Goal: Check status

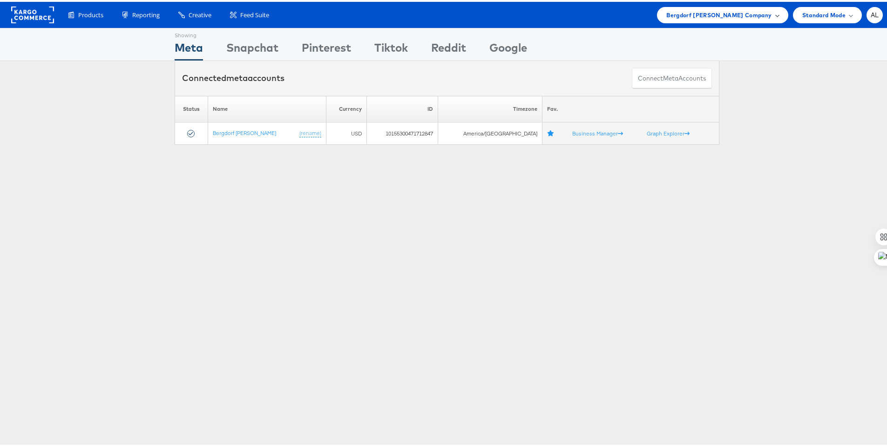
click at [771, 17] on div "Bergdorf [PERSON_NAME] Company" at bounding box center [722, 13] width 131 height 16
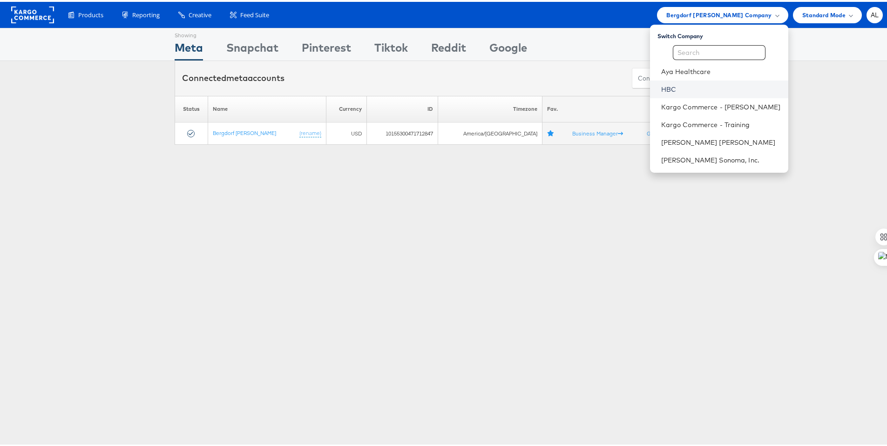
click at [669, 89] on link "HBC" at bounding box center [721, 87] width 120 height 9
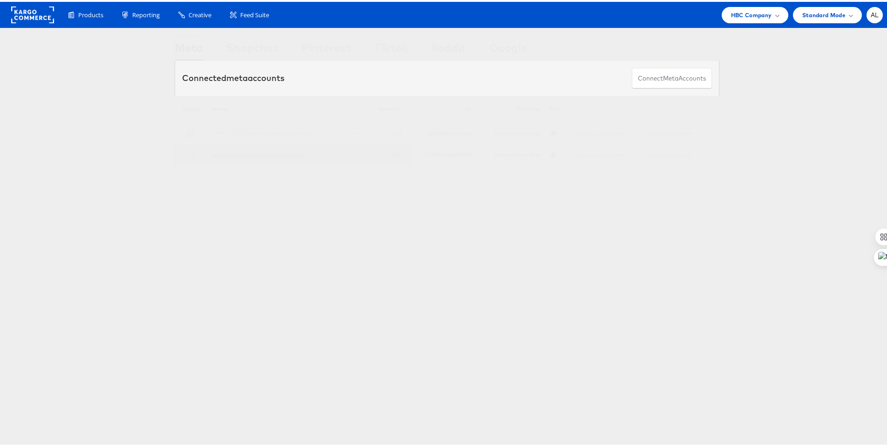
click at [272, 150] on link "Saks / StitcherAds (Managed Service)" at bounding box center [258, 152] width 92 height 7
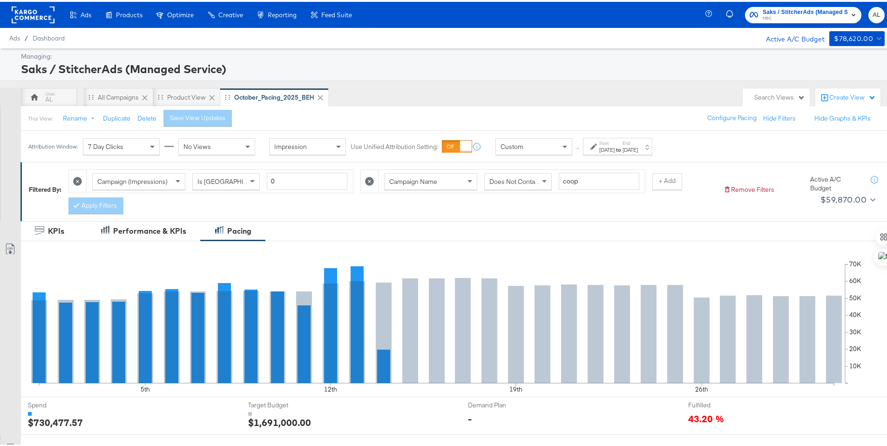
click at [538, 146] on div "Custom" at bounding box center [534, 145] width 76 height 16
click at [608, 149] on div "Oct 1st 2025" at bounding box center [606, 147] width 15 height 7
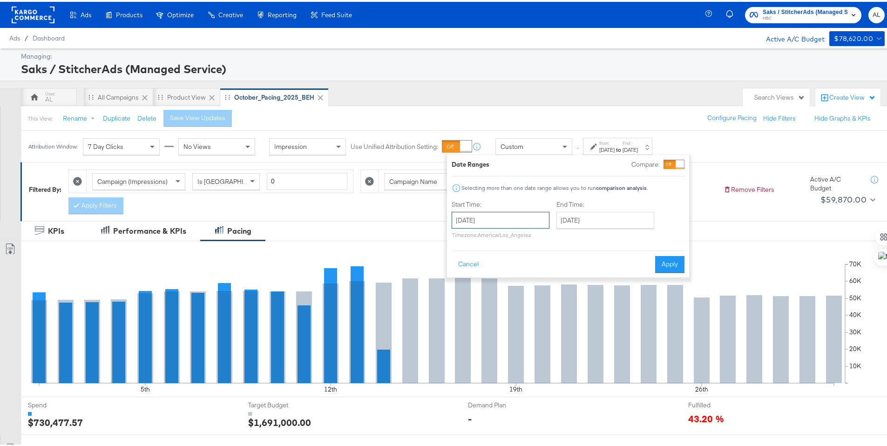
drag, startPoint x: 510, startPoint y: 223, endPoint x: 510, endPoint y: 229, distance: 6.1
click at [510, 223] on input "October 1st 2025" at bounding box center [501, 218] width 98 height 17
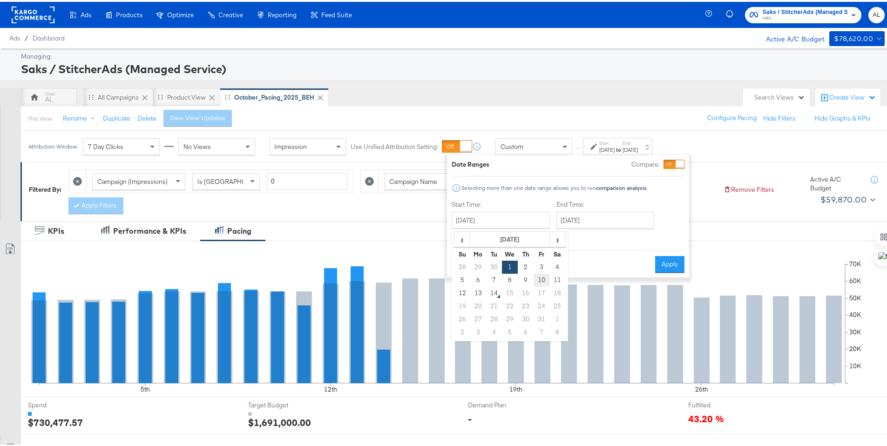
click at [536, 275] on td "10" at bounding box center [542, 278] width 16 height 13
type input "October 10th 2025"
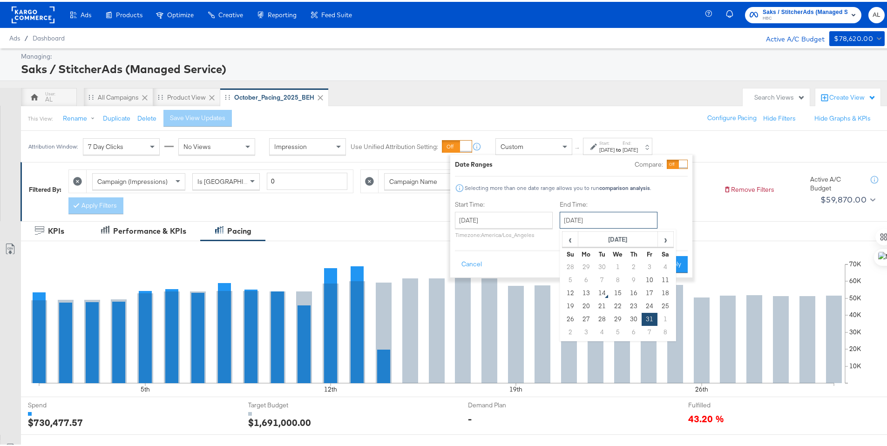
click at [583, 219] on input "October 31st 2025" at bounding box center [609, 218] width 98 height 17
click at [572, 292] on td "12" at bounding box center [570, 291] width 16 height 13
type input "October 12th 2025"
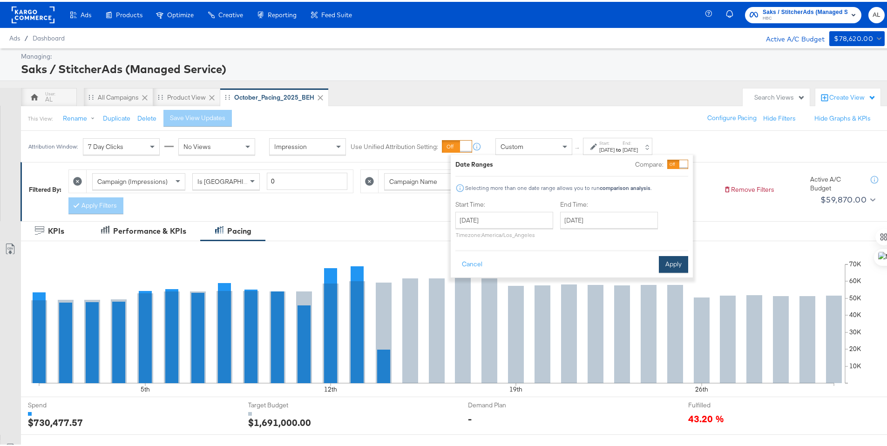
click at [668, 260] on button "Apply" at bounding box center [673, 262] width 29 height 17
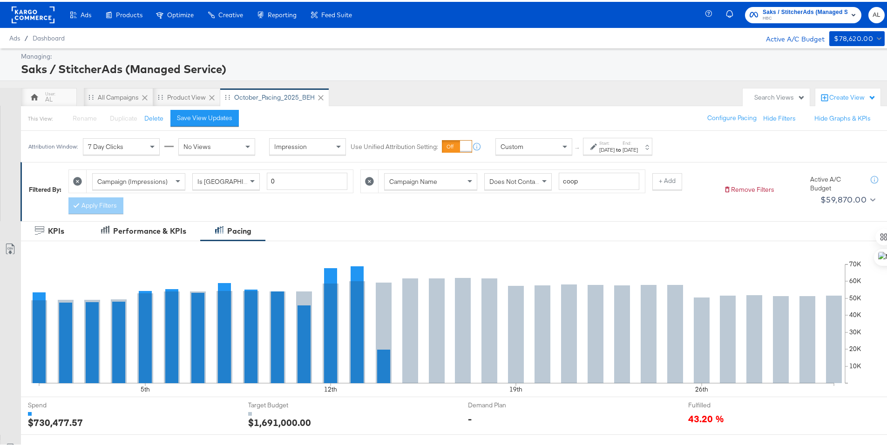
scroll to position [244, 0]
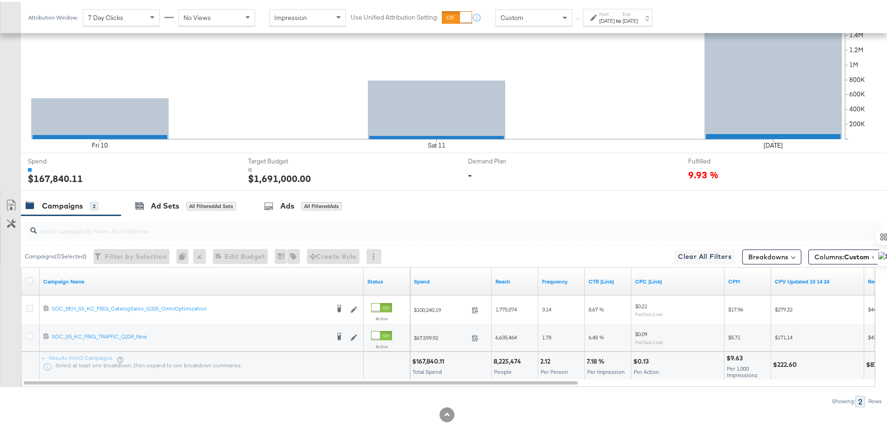
drag, startPoint x: 30, startPoint y: 305, endPoint x: 112, endPoint y: 263, distance: 92.5
click at [30, 305] on icon at bounding box center [29, 306] width 7 height 7
click at [0, 0] on input "checkbox" at bounding box center [0, 0] width 0 height 0
click at [158, 214] on div "Ad Sets for 1 Campaign" at bounding box center [182, 204] width 122 height 20
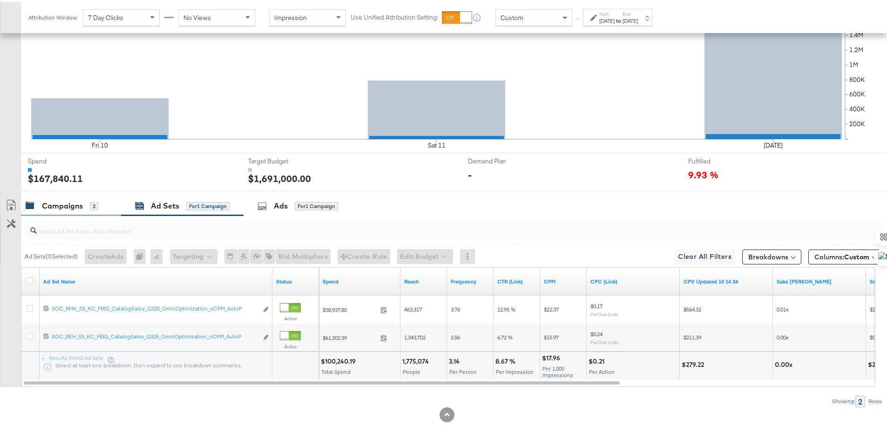
click at [72, 204] on div "Campaigns" at bounding box center [62, 204] width 41 height 11
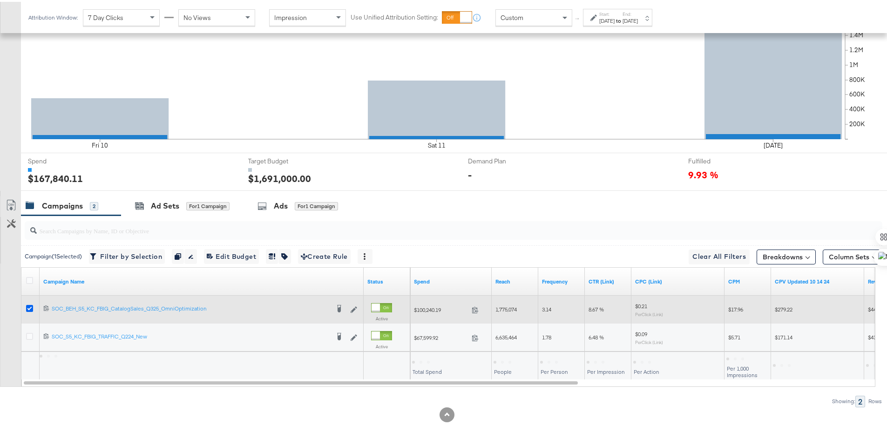
click at [29, 305] on icon at bounding box center [29, 306] width 7 height 7
click at [0, 0] on input "checkbox" at bounding box center [0, 0] width 0 height 0
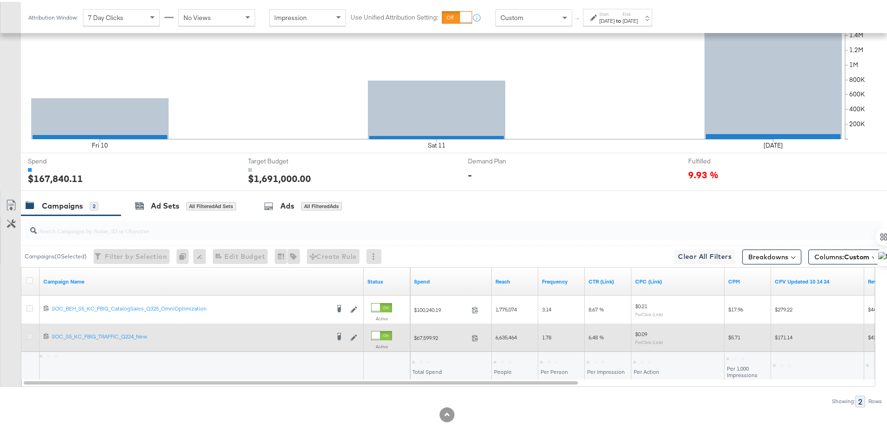
click at [30, 335] on icon at bounding box center [29, 334] width 7 height 7
click at [0, 0] on input "checkbox" at bounding box center [0, 0] width 0 height 0
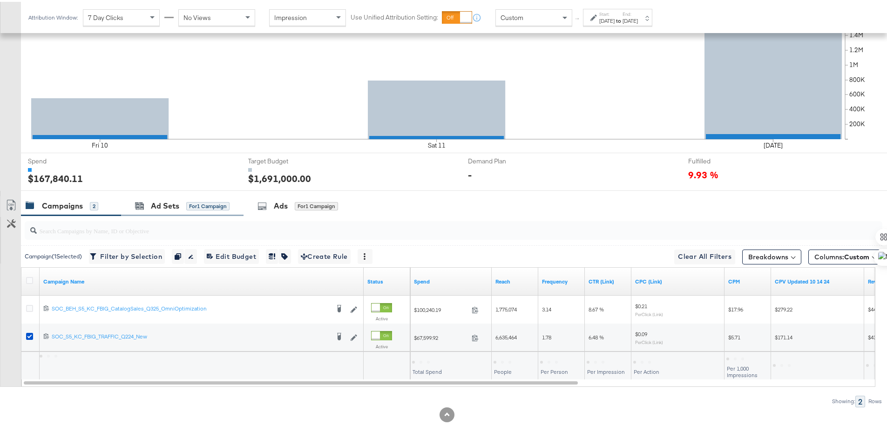
click at [144, 210] on div "Ad Sets for 1 Campaign" at bounding box center [182, 204] width 122 height 20
